Goal: Task Accomplishment & Management: Complete application form

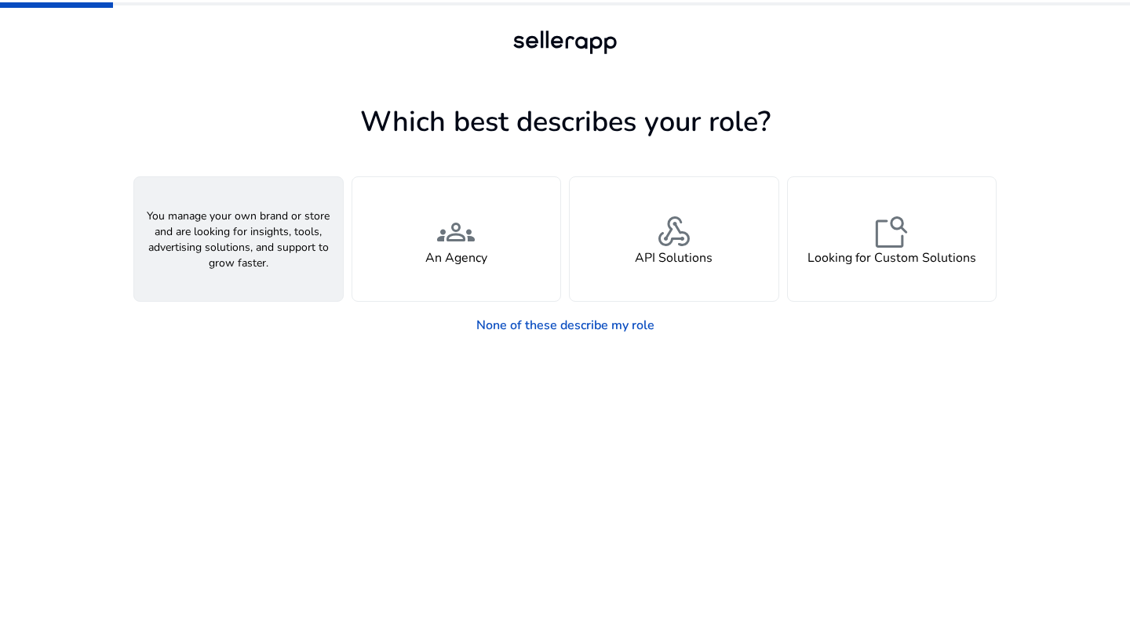
click at [265, 228] on div "person A Seller" at bounding box center [238, 239] width 209 height 124
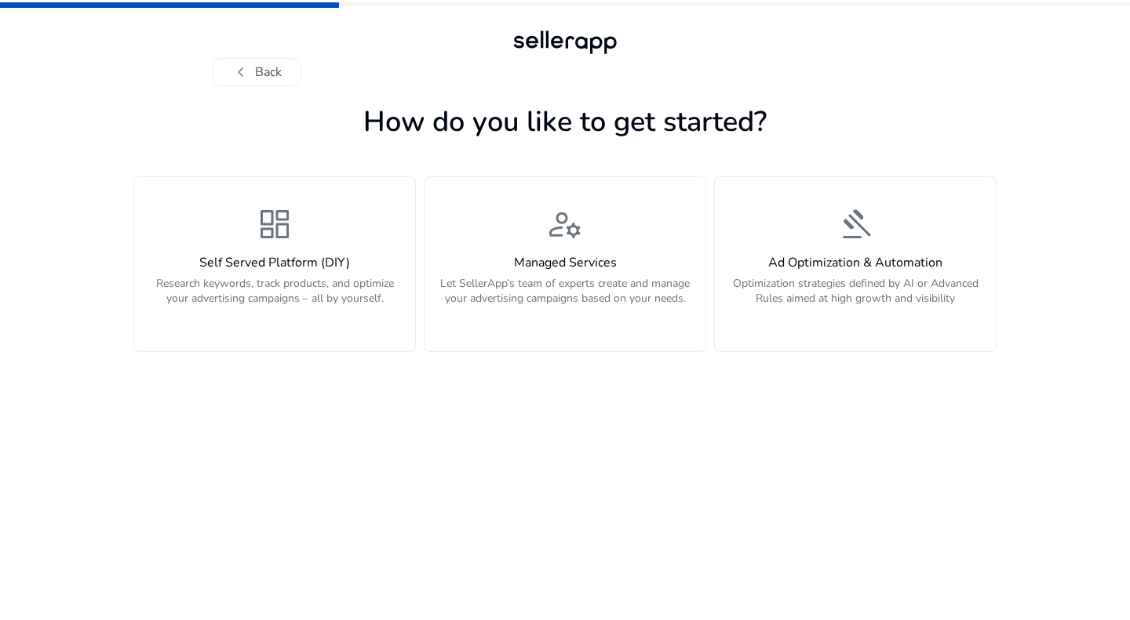
click at [265, 228] on span "dashboard" at bounding box center [275, 225] width 38 height 38
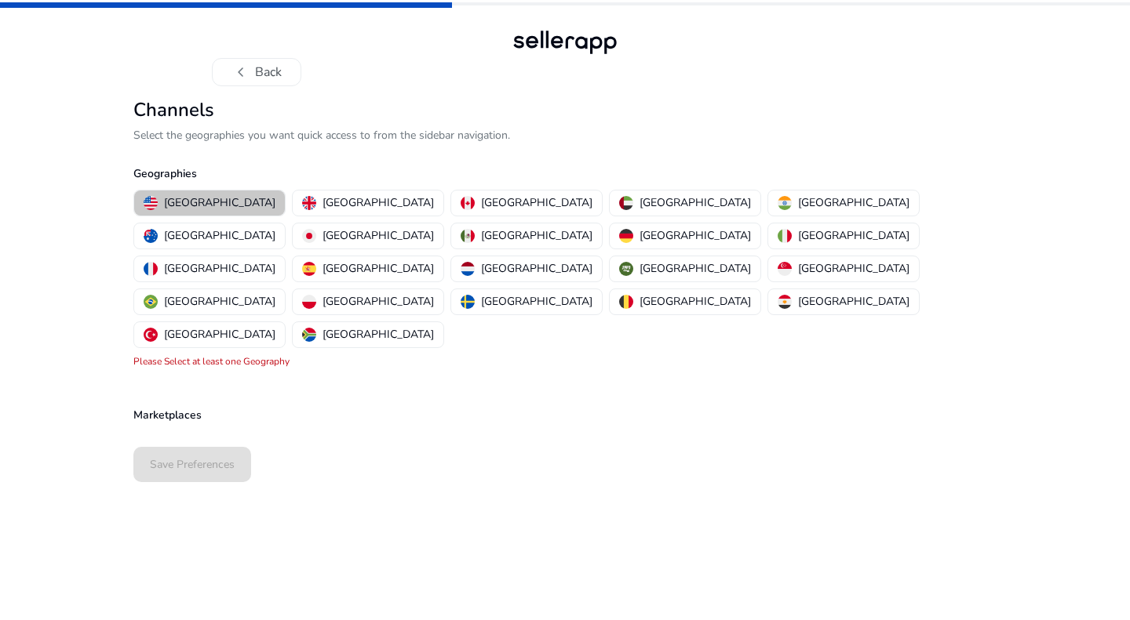
click at [214, 198] on p "[GEOGRAPHIC_DATA]" at bounding box center [219, 203] width 111 height 16
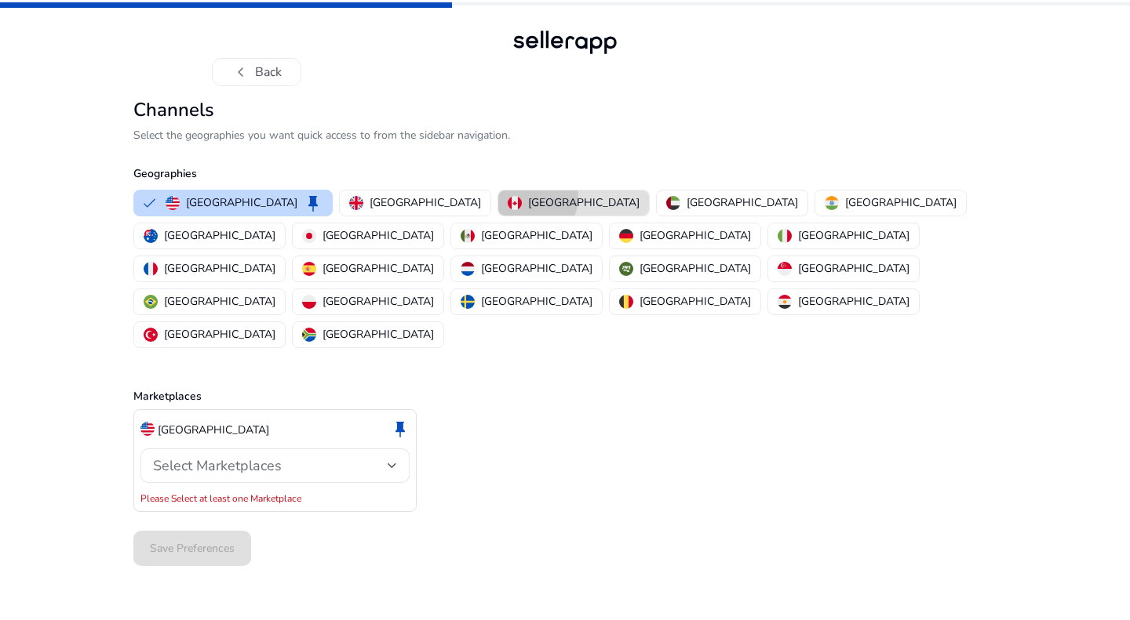
click at [528, 197] on p "[GEOGRAPHIC_DATA]" at bounding box center [583, 203] width 111 height 16
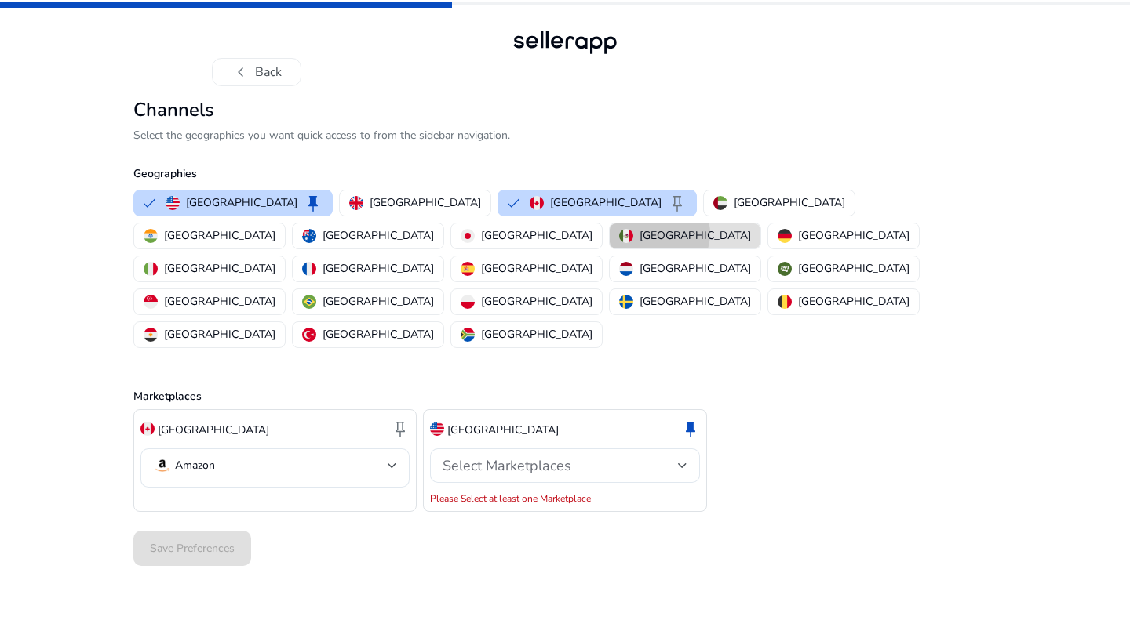
click at [639, 233] on p "[GEOGRAPHIC_DATA]" at bounding box center [694, 235] width 111 height 16
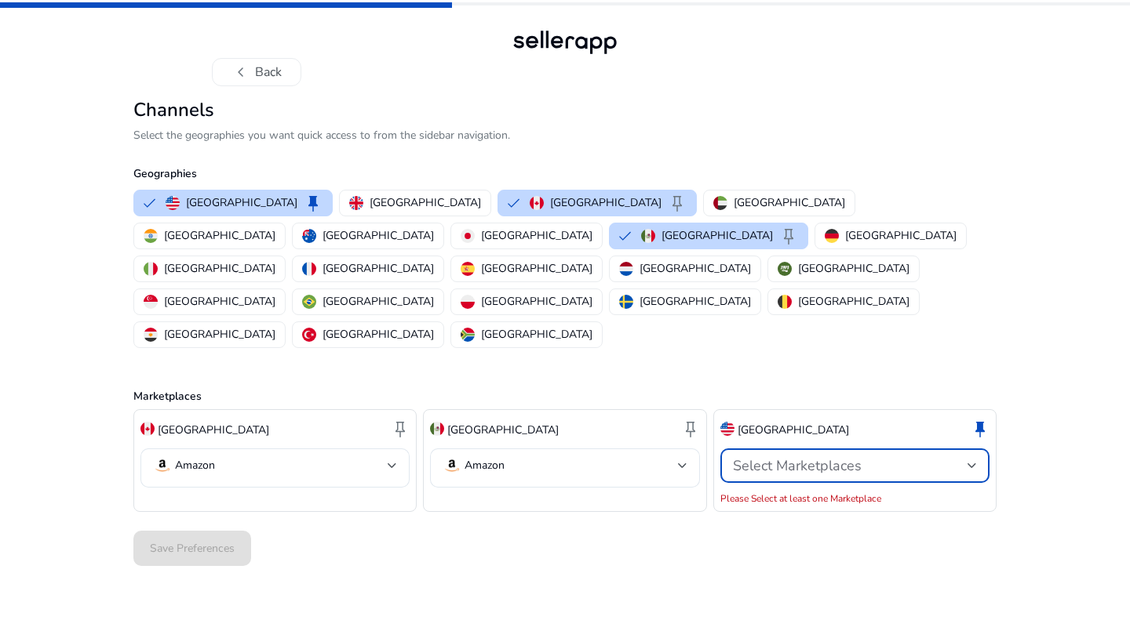
click at [868, 457] on div "Select Marketplaces" at bounding box center [855, 466] width 244 height 19
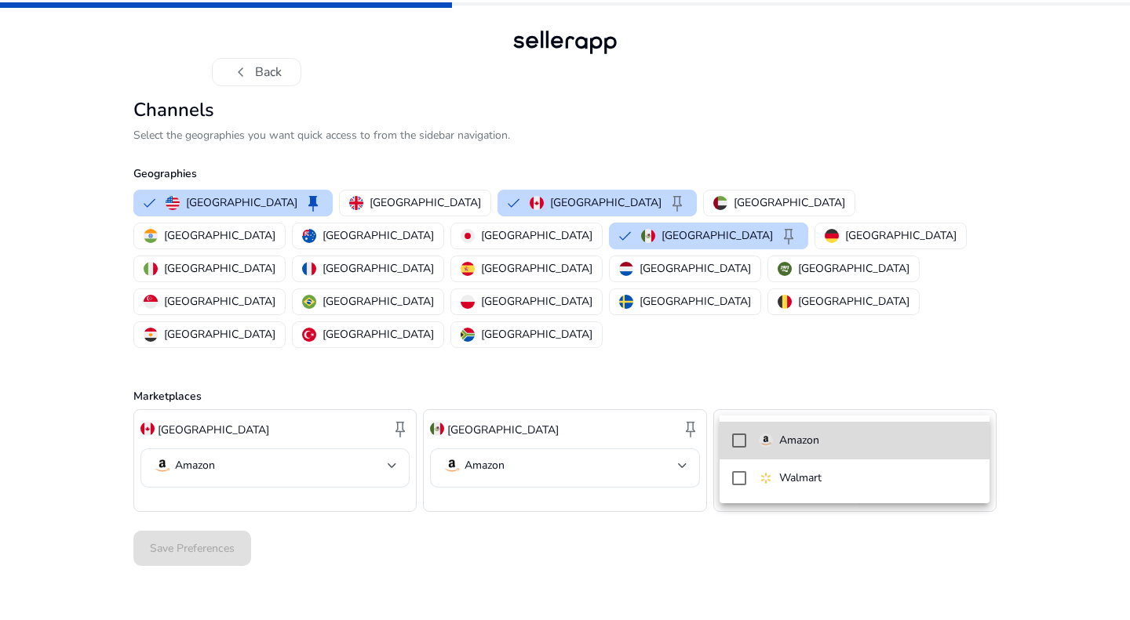
click at [808, 435] on p "Amazon" at bounding box center [799, 440] width 40 height 17
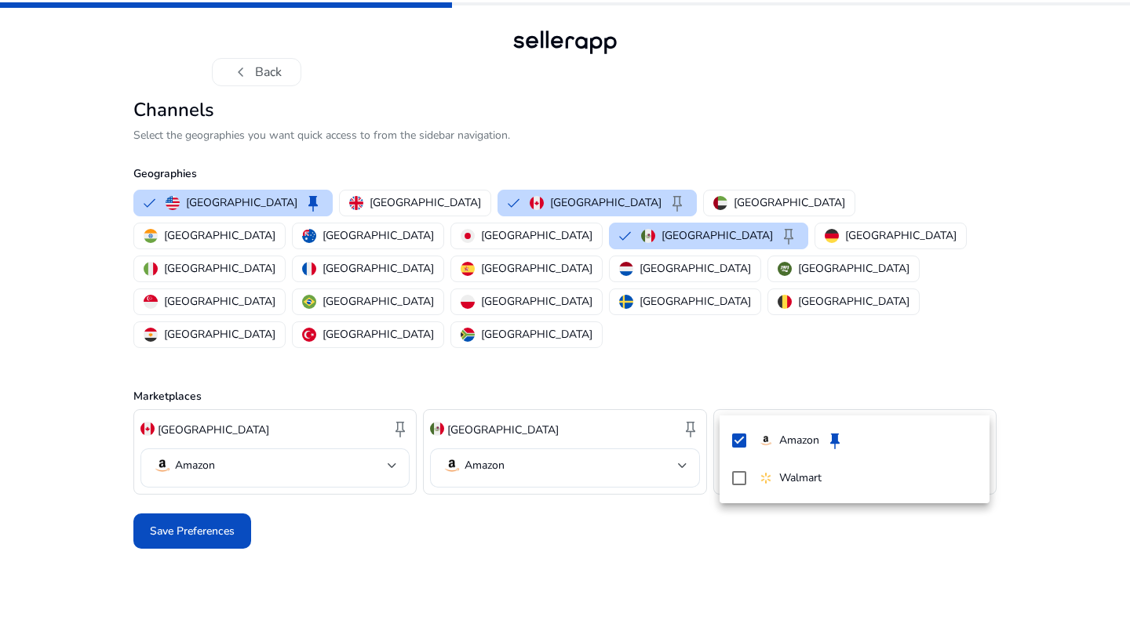
click at [604, 464] on div at bounding box center [565, 310] width 1130 height 620
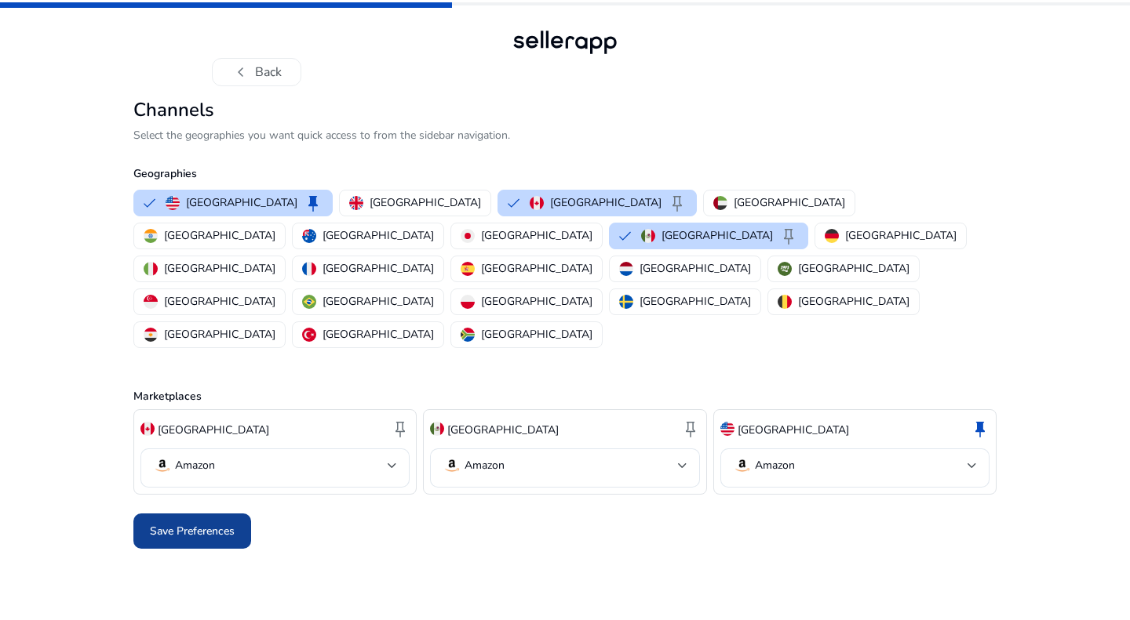
click at [228, 523] on span "Save Preferences" at bounding box center [192, 531] width 85 height 16
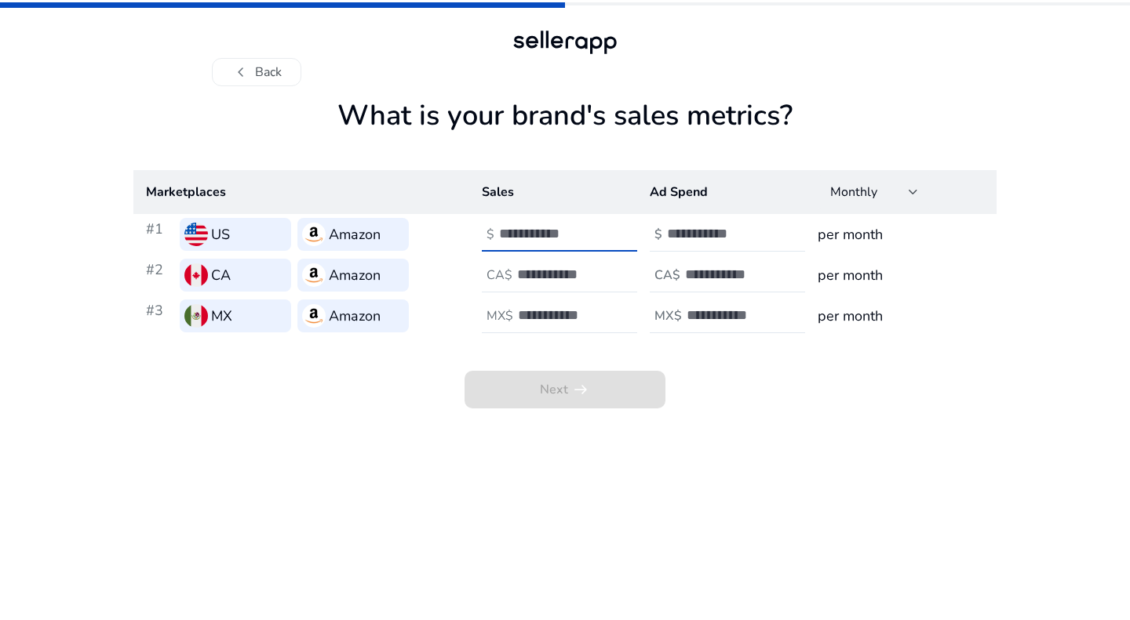
click at [547, 227] on input "number" at bounding box center [552, 233] width 106 height 17
click at [700, 226] on input "number" at bounding box center [720, 233] width 106 height 17
click at [842, 239] on h3 "per month" at bounding box center [900, 235] width 166 height 22
click at [563, 227] on input "number" at bounding box center [552, 233] width 106 height 17
type input "*"
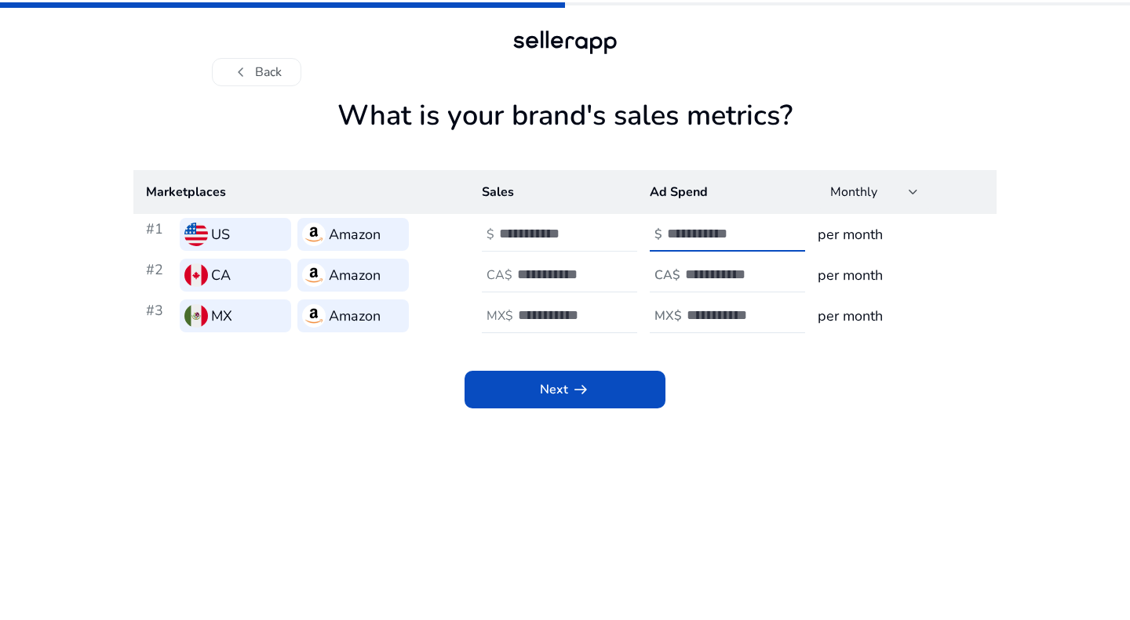
type input "*"
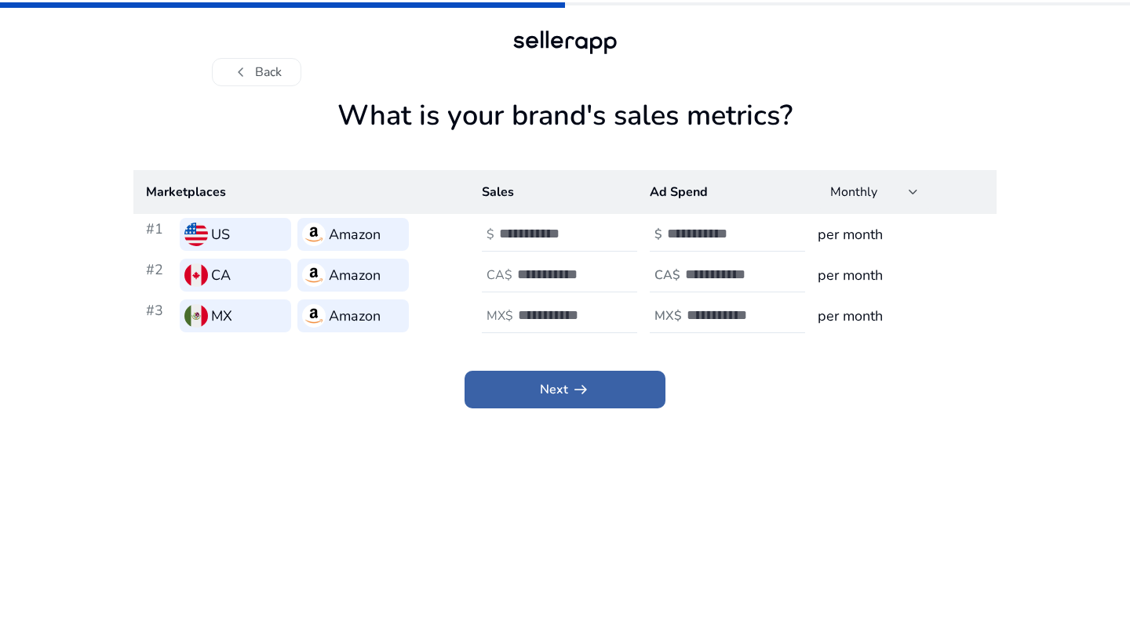
click at [551, 378] on span at bounding box center [564, 390] width 201 height 38
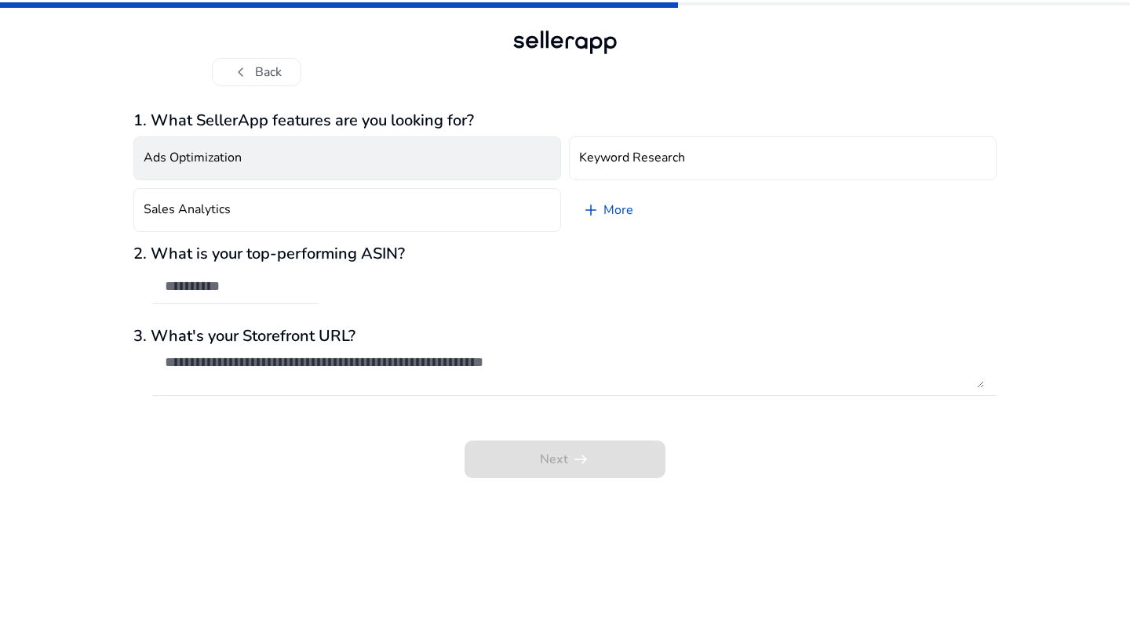
click at [406, 144] on button "Ads Optimization" at bounding box center [346, 158] width 427 height 44
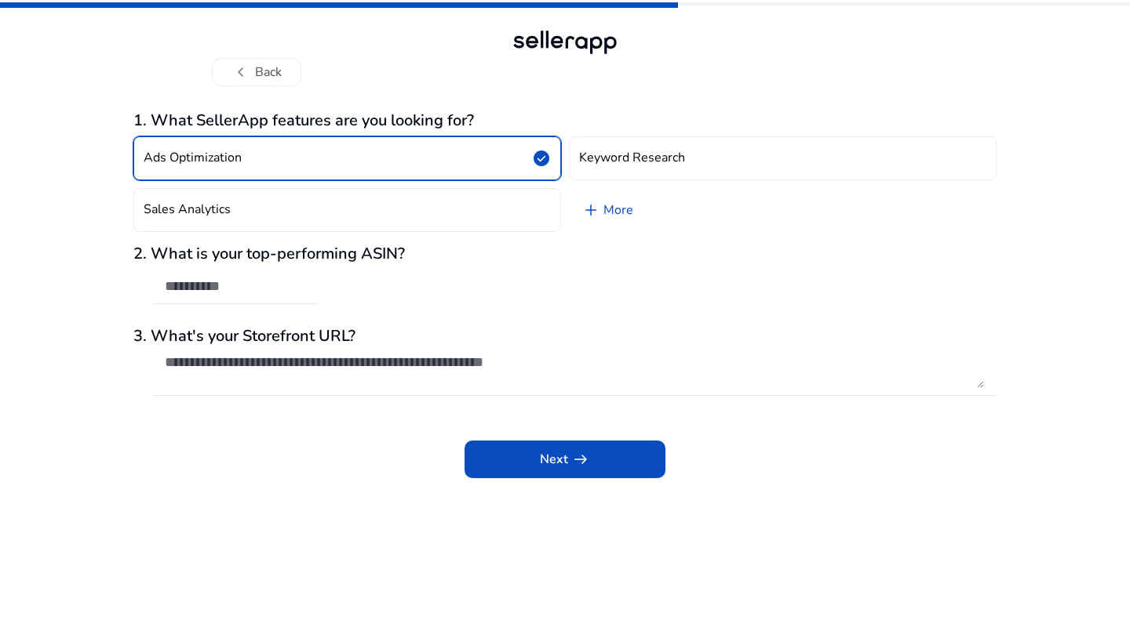
click at [406, 144] on button "Ads Optimization check_circle" at bounding box center [346, 158] width 427 height 44
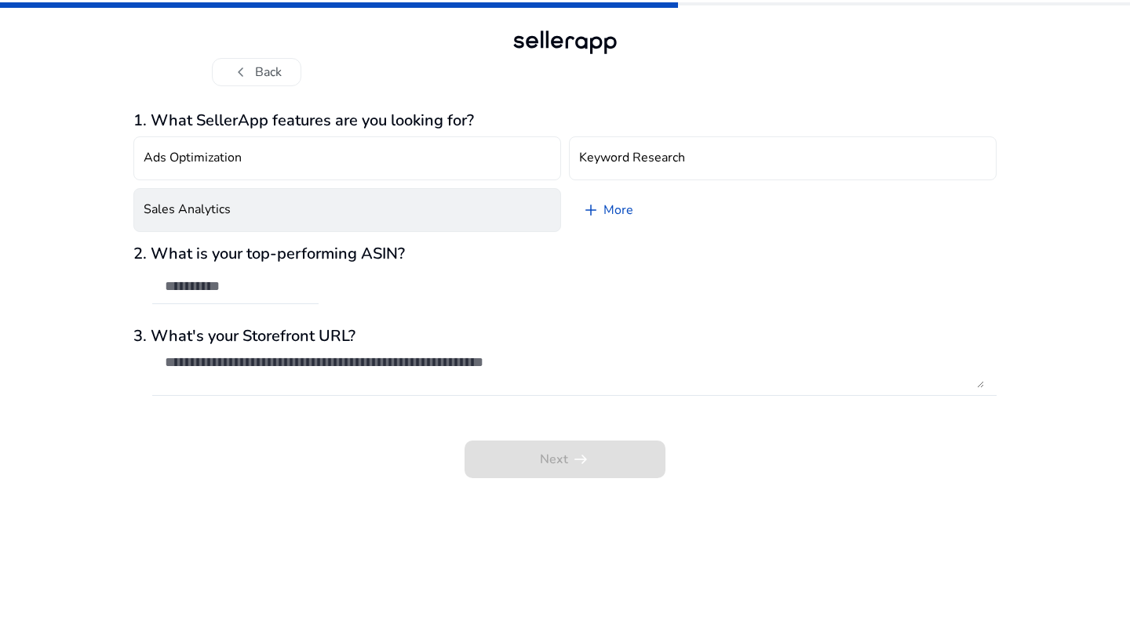
click at [398, 213] on button "Sales Analytics" at bounding box center [346, 210] width 427 height 44
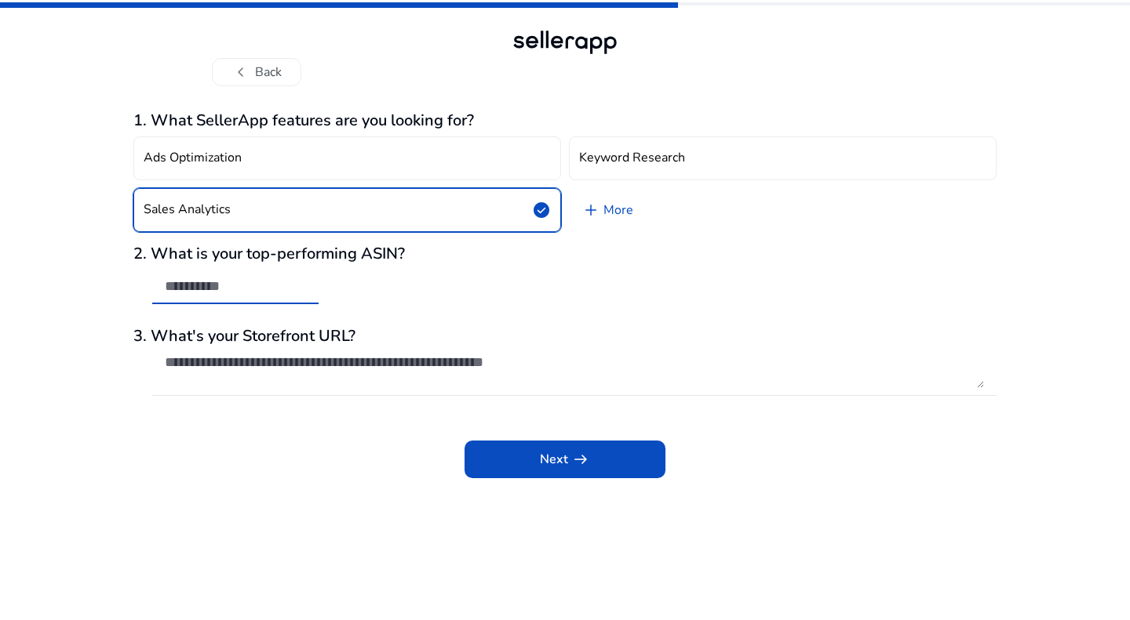
click at [253, 289] on input "text" at bounding box center [235, 286] width 141 height 17
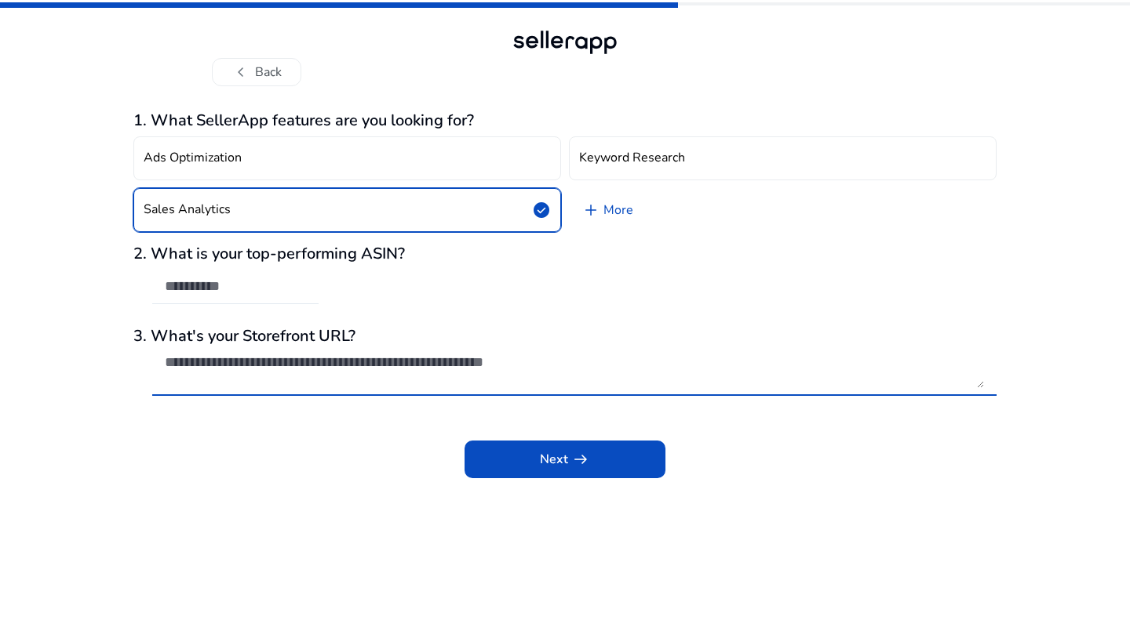
click at [336, 363] on textarea at bounding box center [574, 371] width 819 height 35
paste textarea "**********"
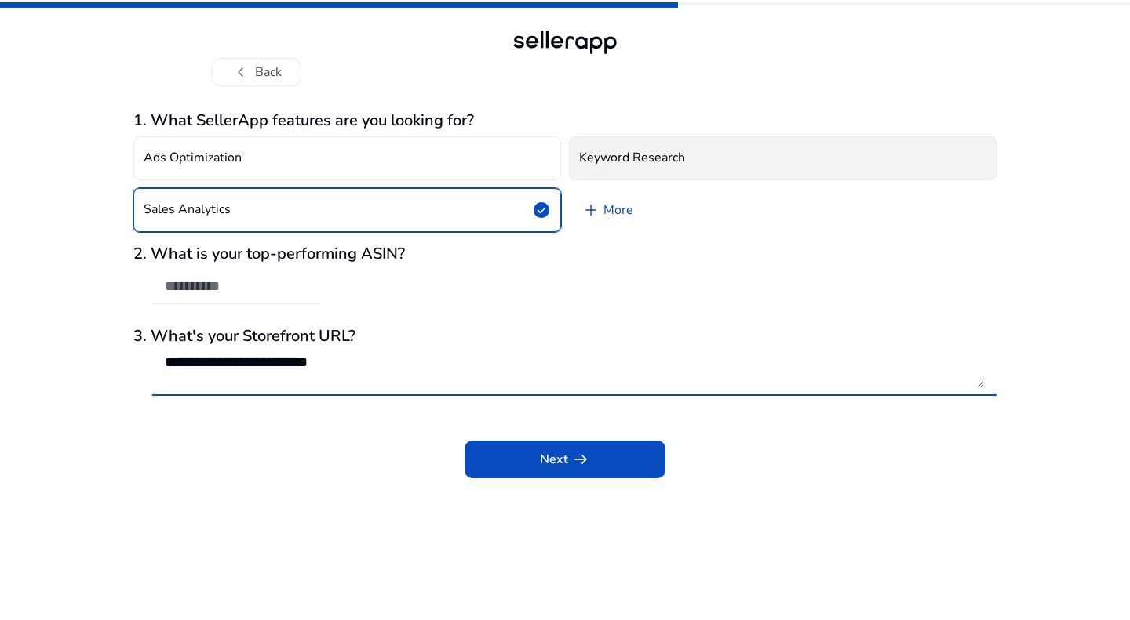
type textarea "**********"
click at [635, 155] on h4 "Keyword Research" at bounding box center [632, 158] width 106 height 15
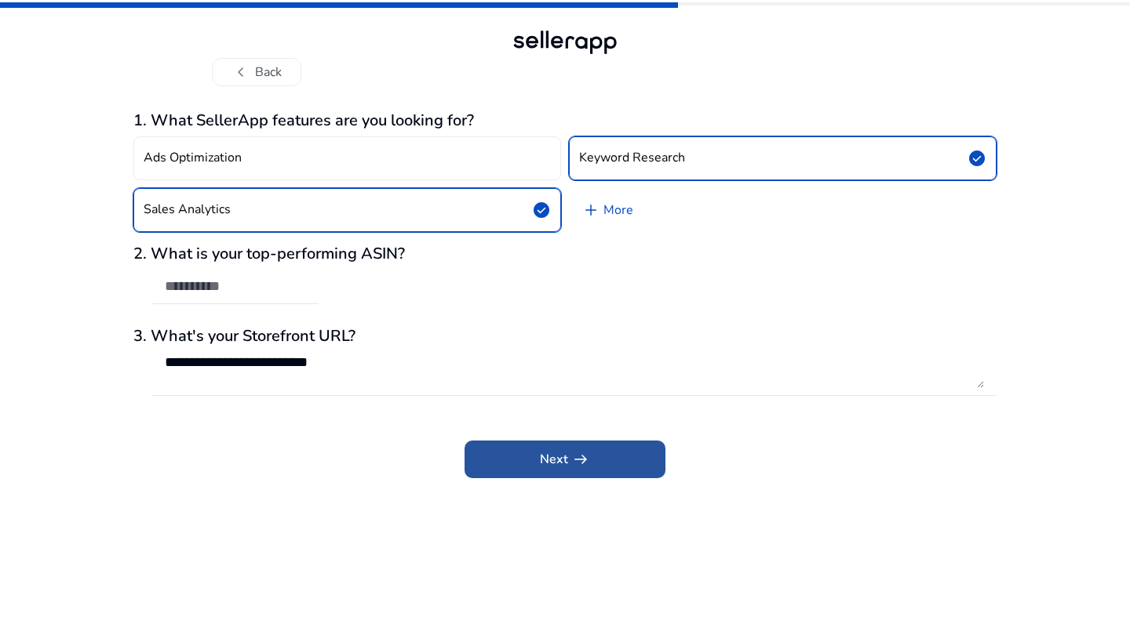
click at [580, 454] on span "arrow_right_alt" at bounding box center [580, 459] width 19 height 19
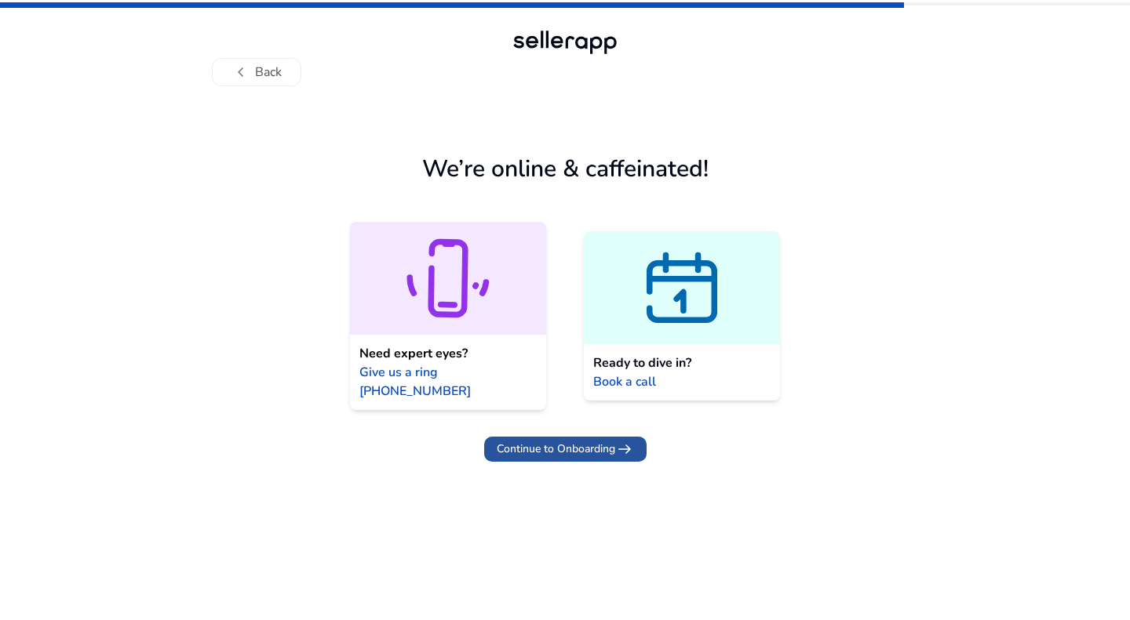
click at [575, 441] on span "Continue to Onboarding" at bounding box center [556, 449] width 118 height 16
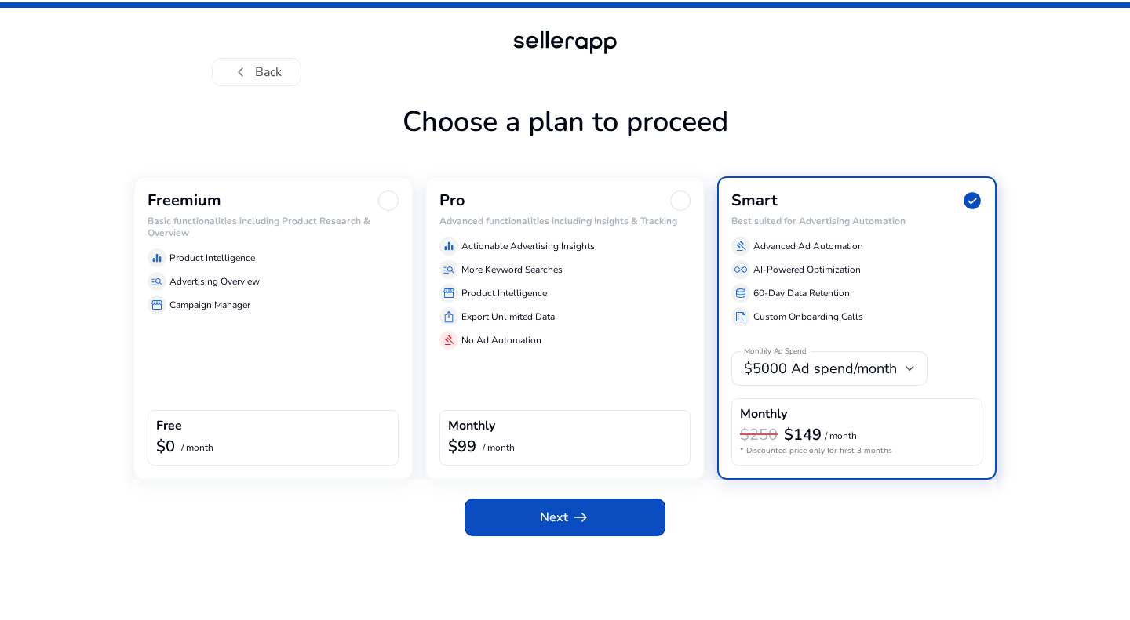
click at [387, 204] on div at bounding box center [388, 201] width 20 height 20
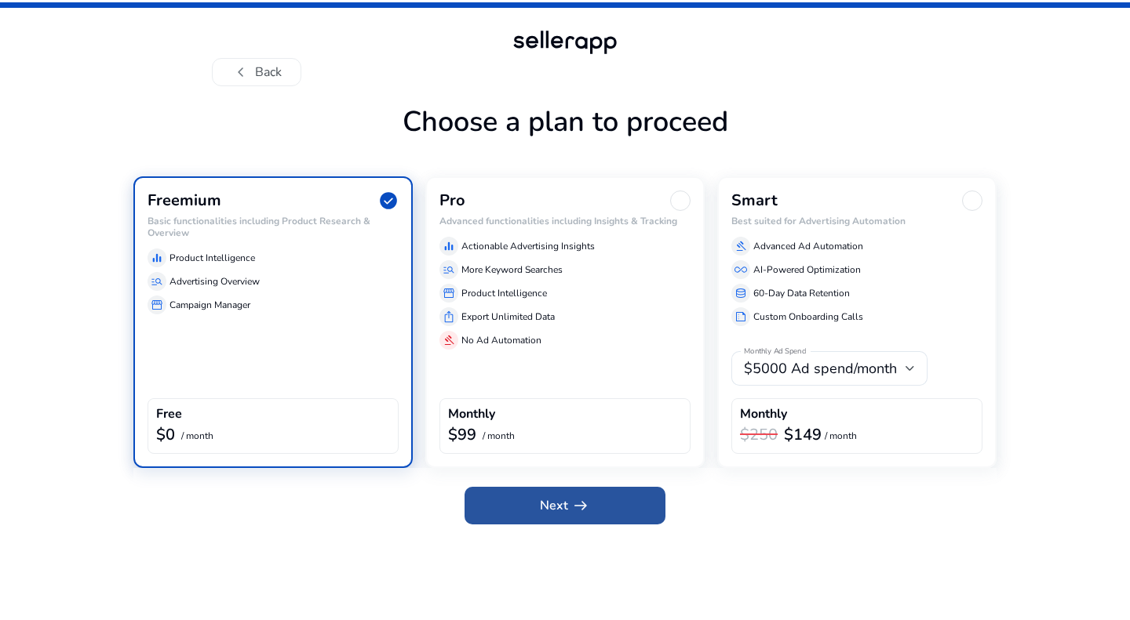
click at [590, 501] on span at bounding box center [564, 506] width 201 height 38
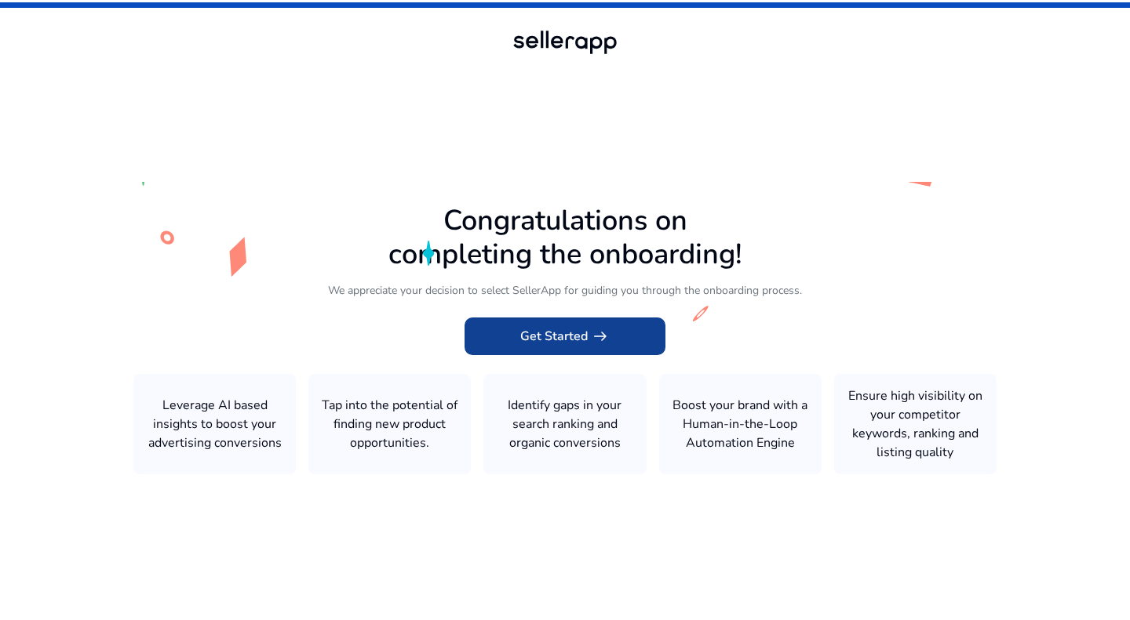
click at [562, 333] on span "Get Started arrow_right_alt" at bounding box center [564, 336] width 89 height 19
